Goal: Find specific page/section: Find specific page/section

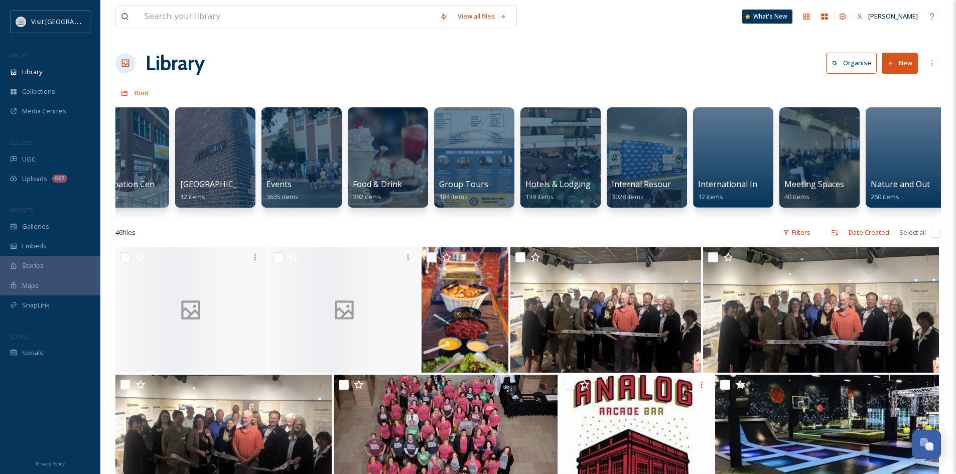
scroll to position [0, 306]
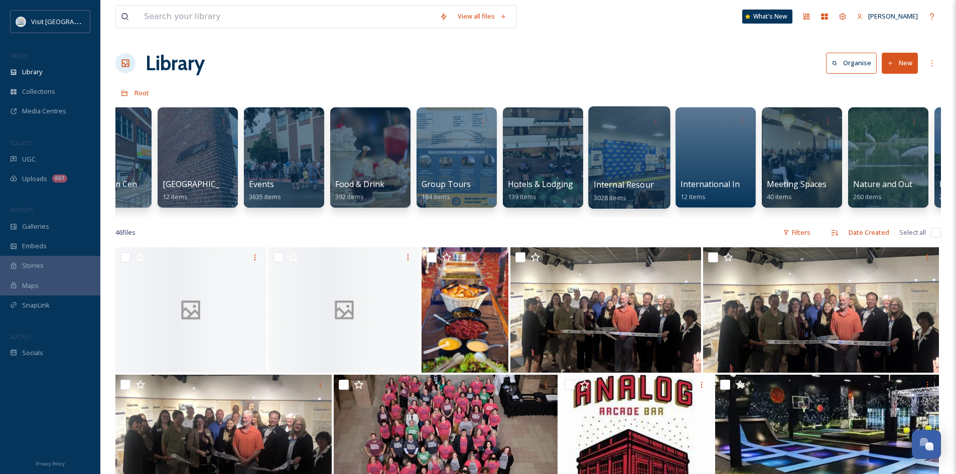
click at [641, 188] on span "Internal Resources" at bounding box center [630, 184] width 73 height 11
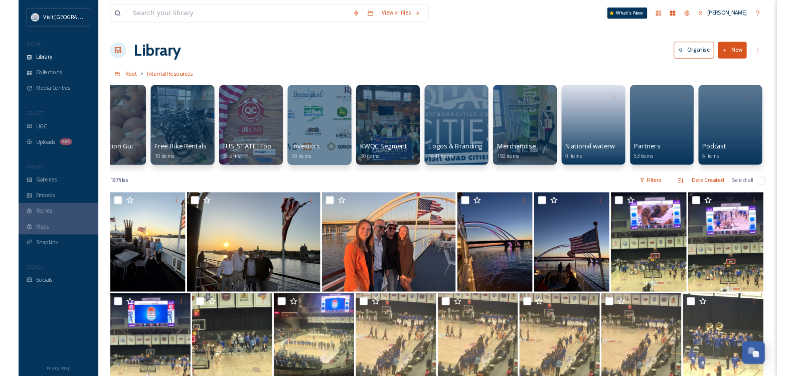
scroll to position [0, 868]
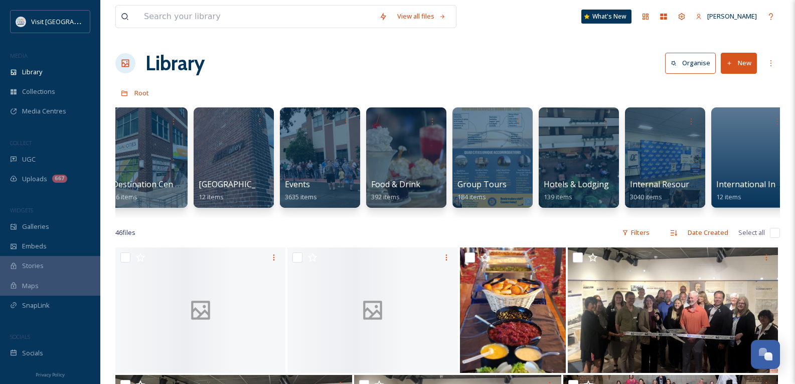
scroll to position [0, 321]
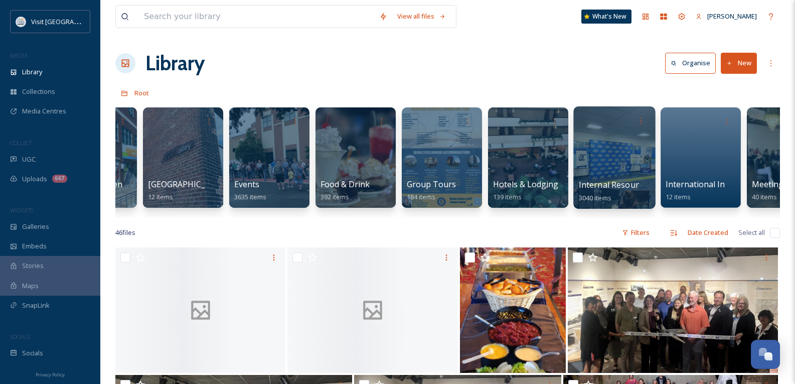
click at [620, 187] on span "Internal Resources" at bounding box center [615, 184] width 73 height 11
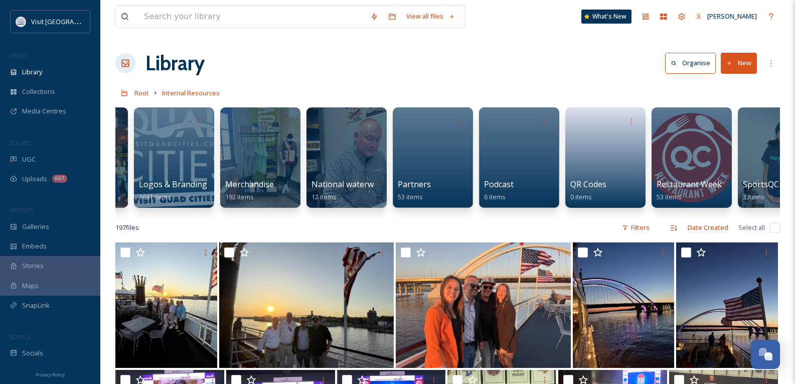
scroll to position [0, 1105]
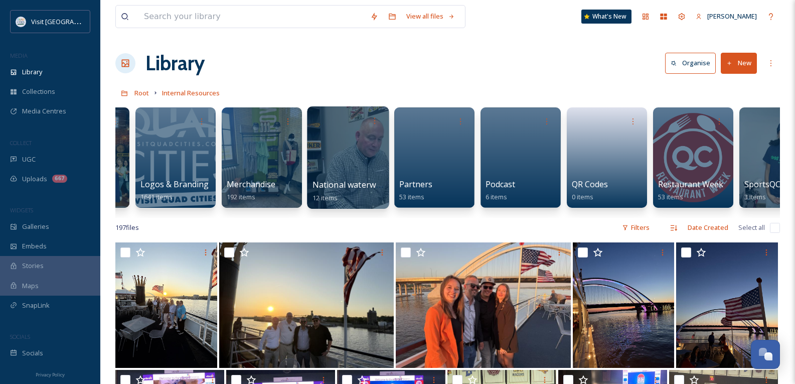
click at [359, 187] on span "National waterways conference" at bounding box center [373, 184] width 121 height 11
